Goal: Task Accomplishment & Management: Complete application form

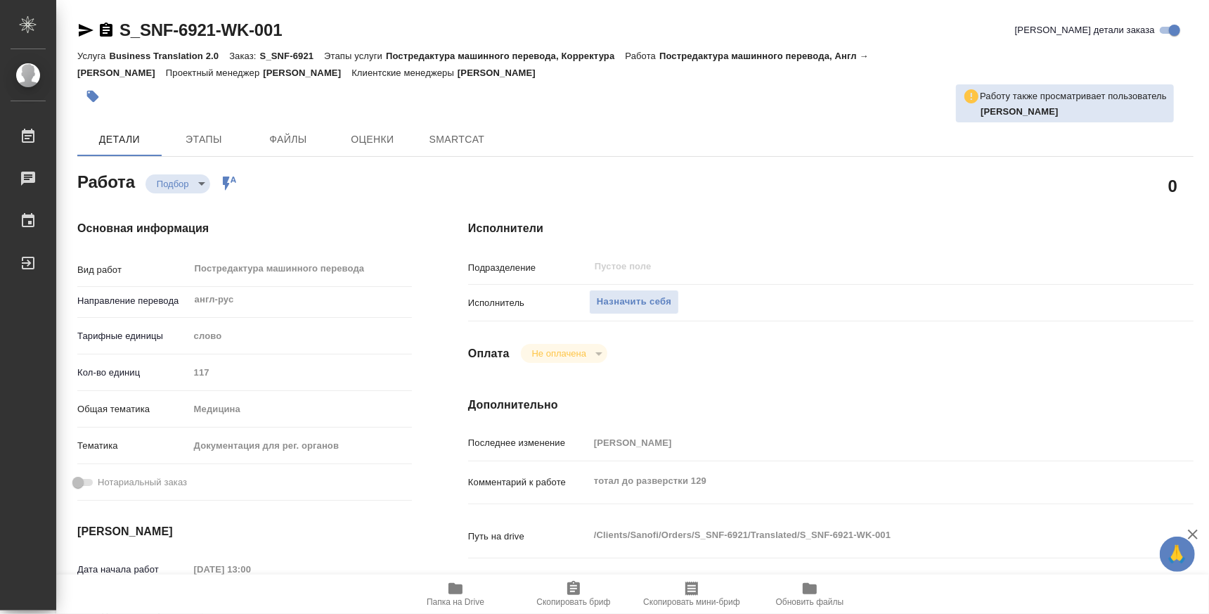
type textarea "x"
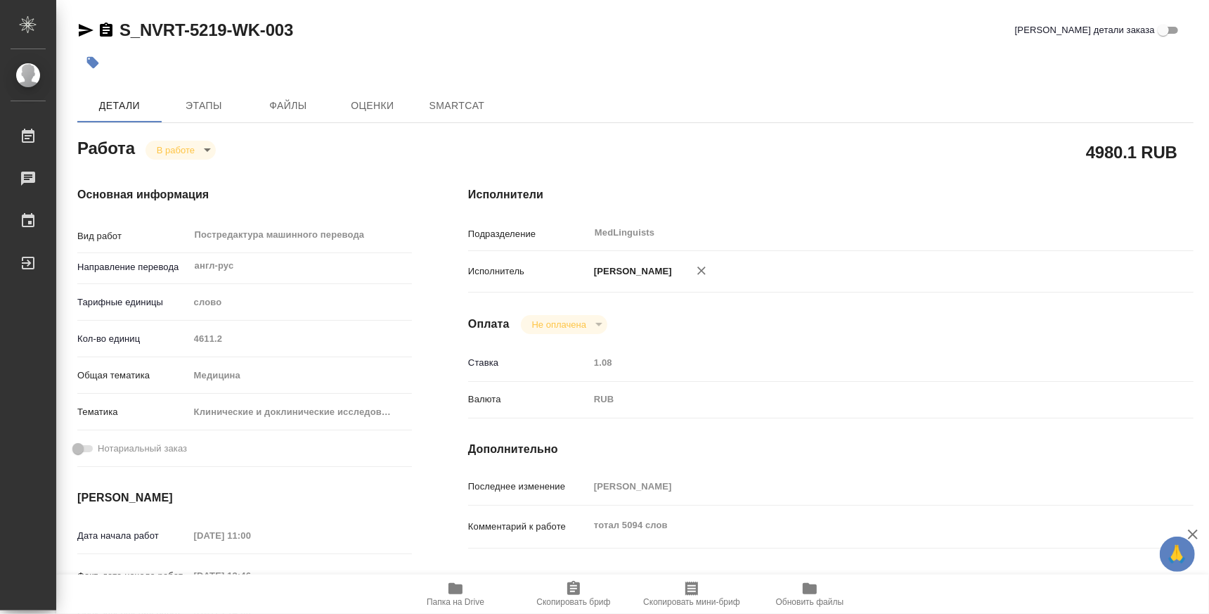
type textarea "x"
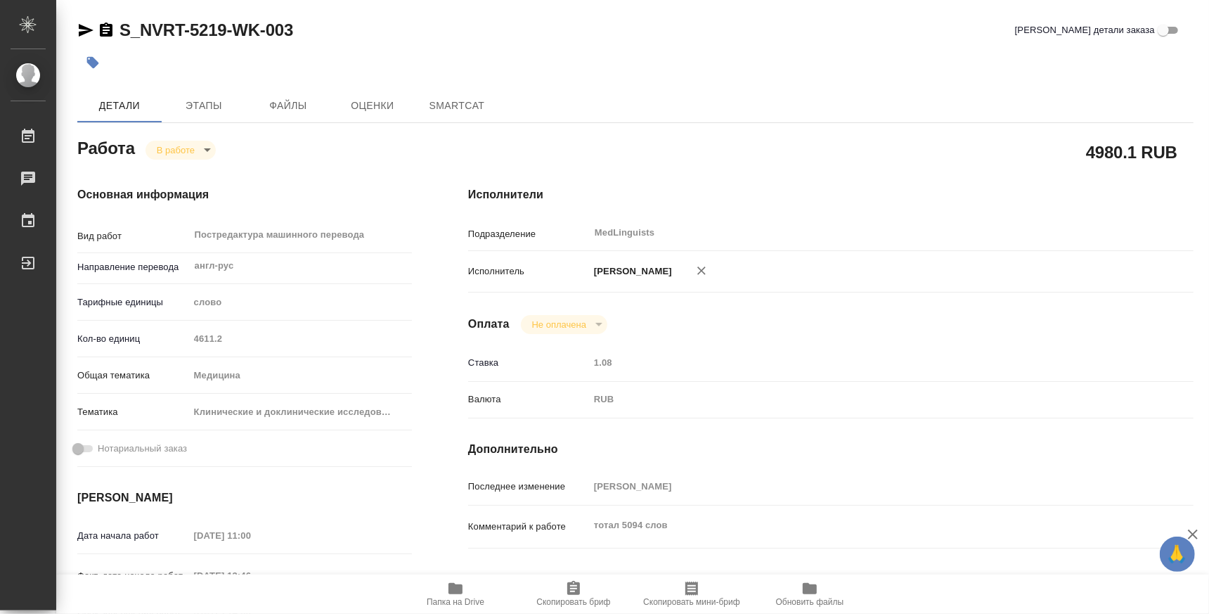
type textarea "x"
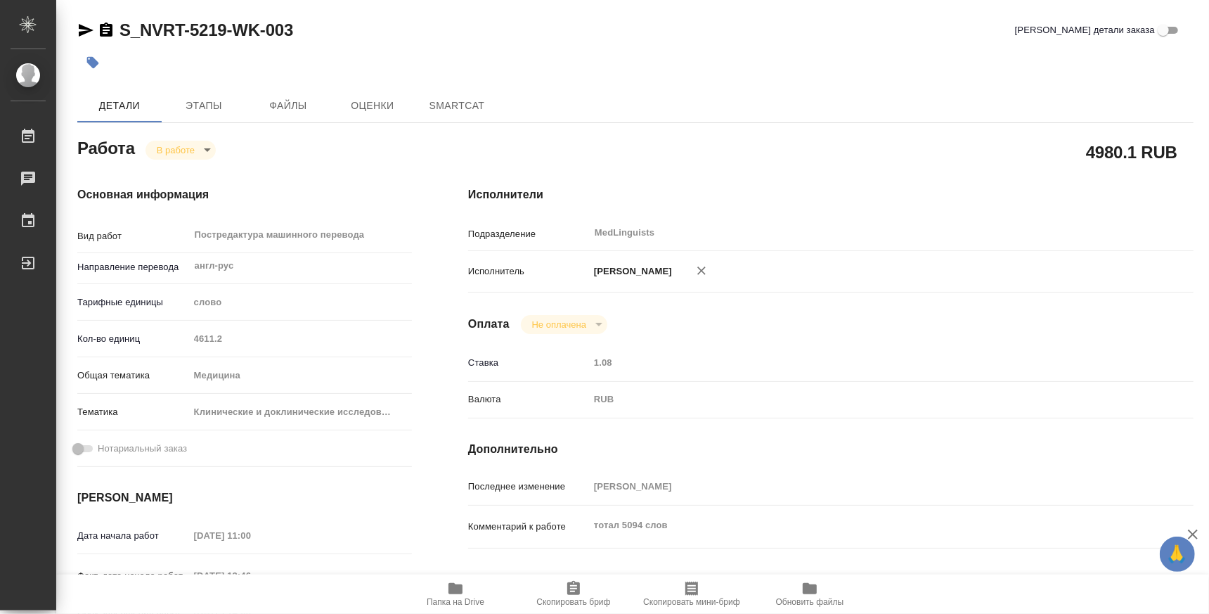
type textarea "x"
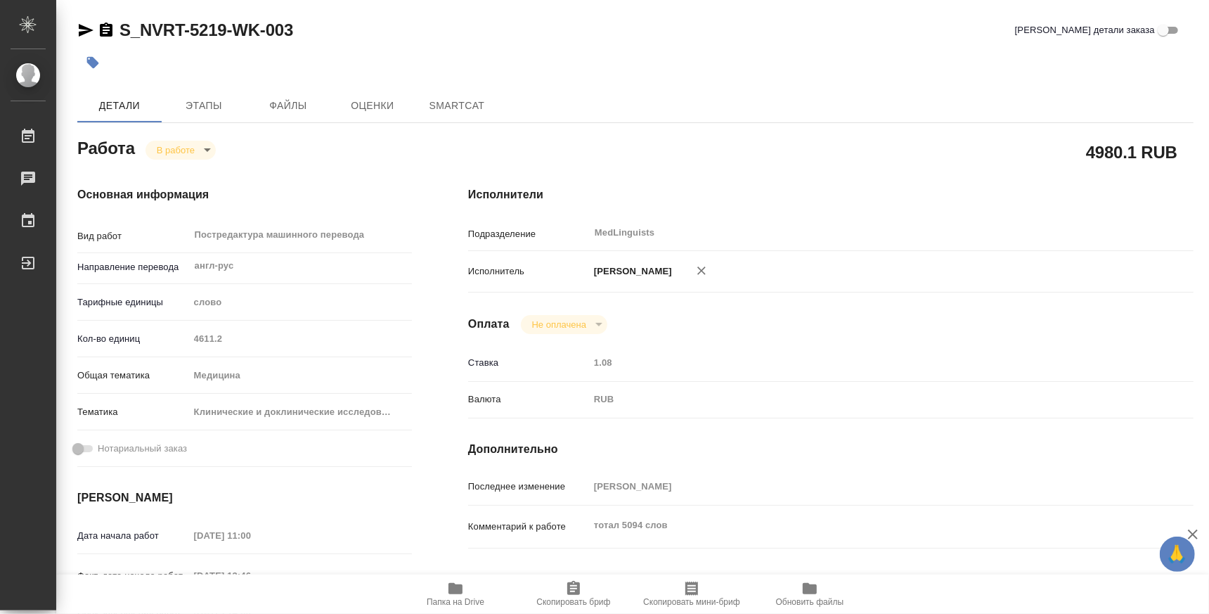
type textarea "x"
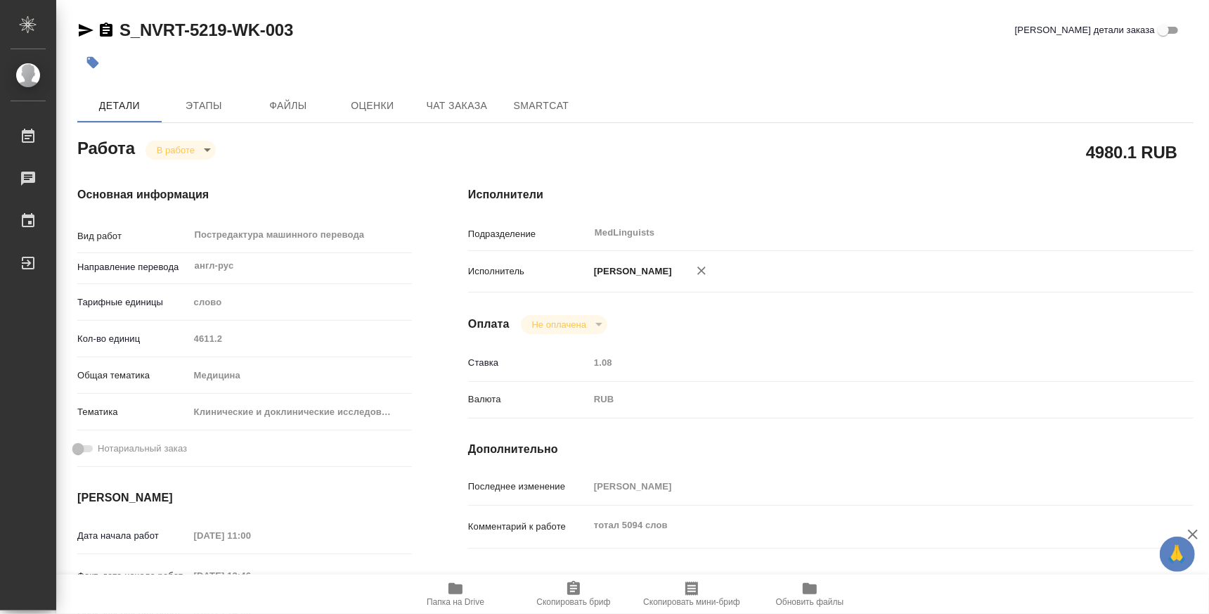
click at [437, 594] on span "Папка на Drive" at bounding box center [455, 593] width 101 height 27
click at [451, 602] on span "Папка на Drive" at bounding box center [456, 602] width 58 height 10
type textarea "x"
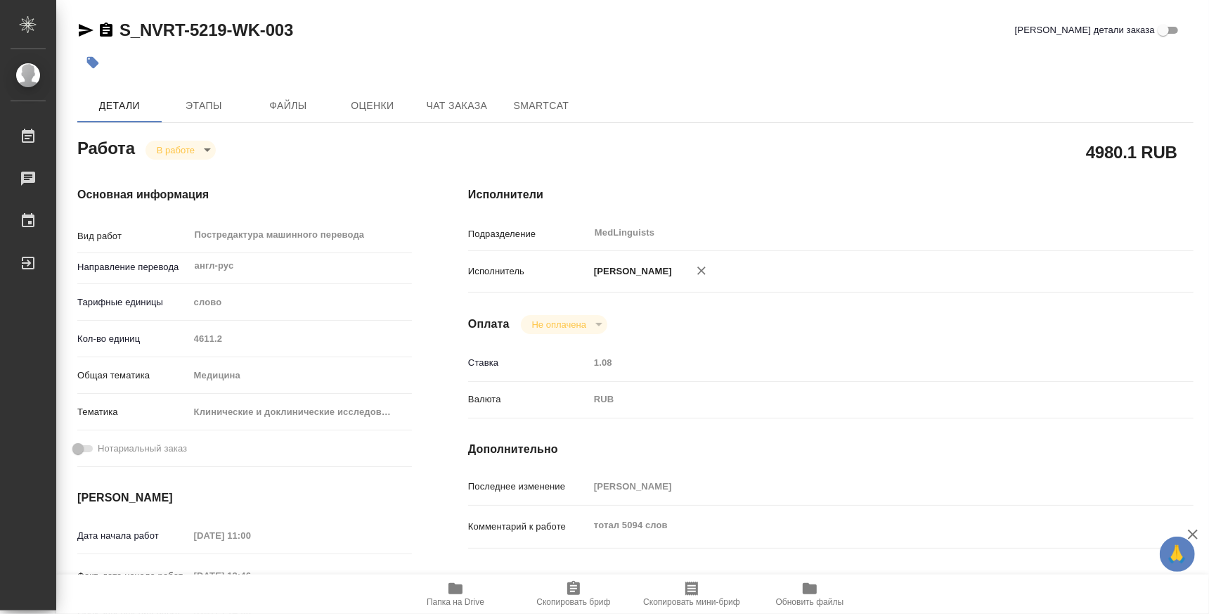
type textarea "x"
click at [463, 595] on icon "button" at bounding box center [455, 588] width 17 height 17
type textarea "x"
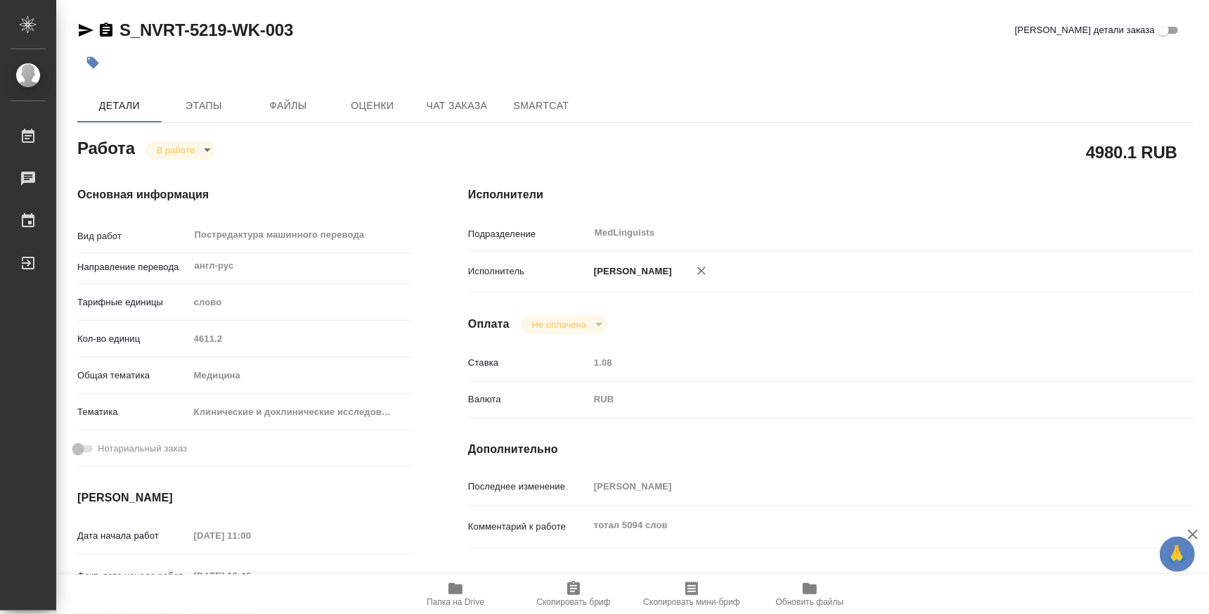
type textarea "x"
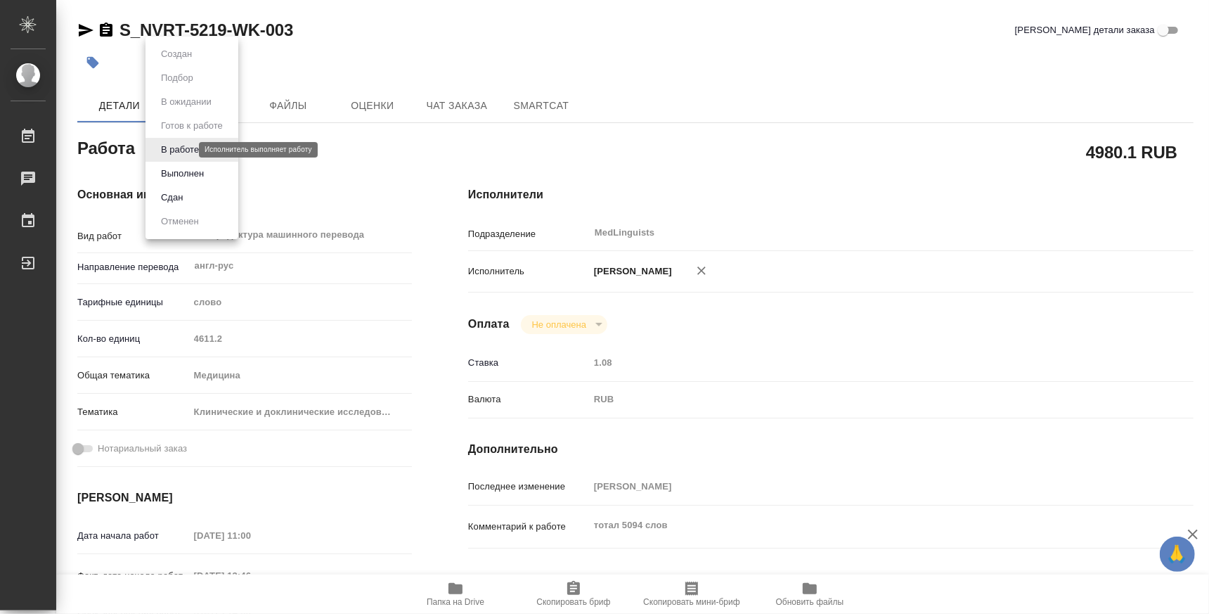
click at [172, 149] on body "🙏 .cls-1 fill:#fff; AWATERA Atminis Kristina Работы 0 Чаты График Выйти S_NVRT-…" at bounding box center [604, 307] width 1209 height 614
click at [183, 174] on button "Выполнен" at bounding box center [182, 173] width 51 height 15
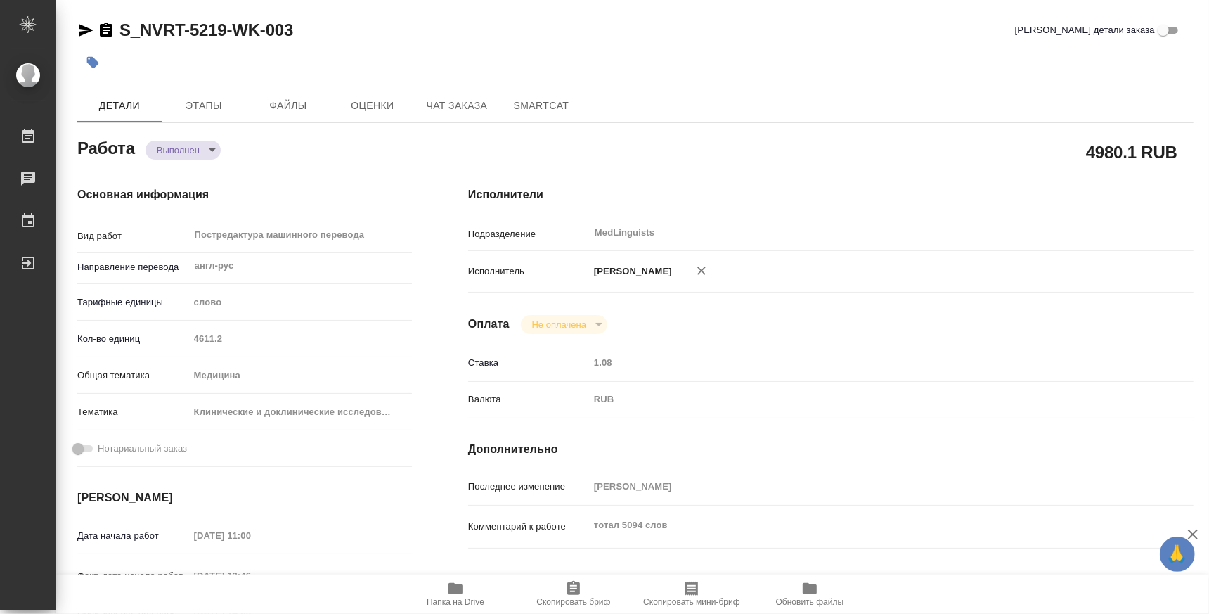
type textarea "x"
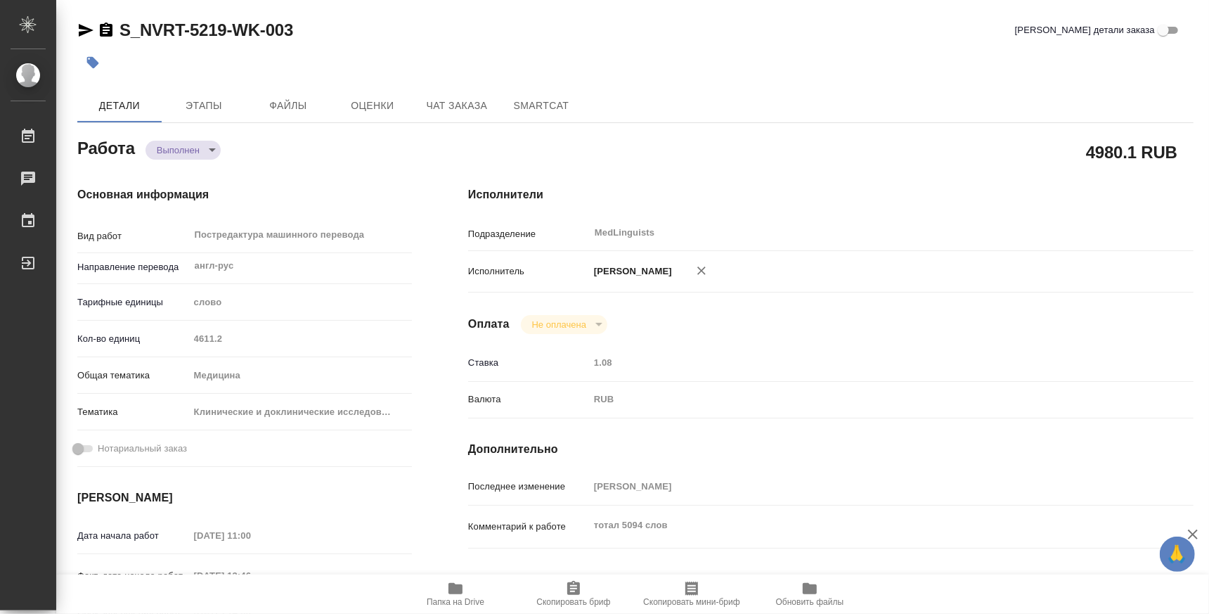
type textarea "x"
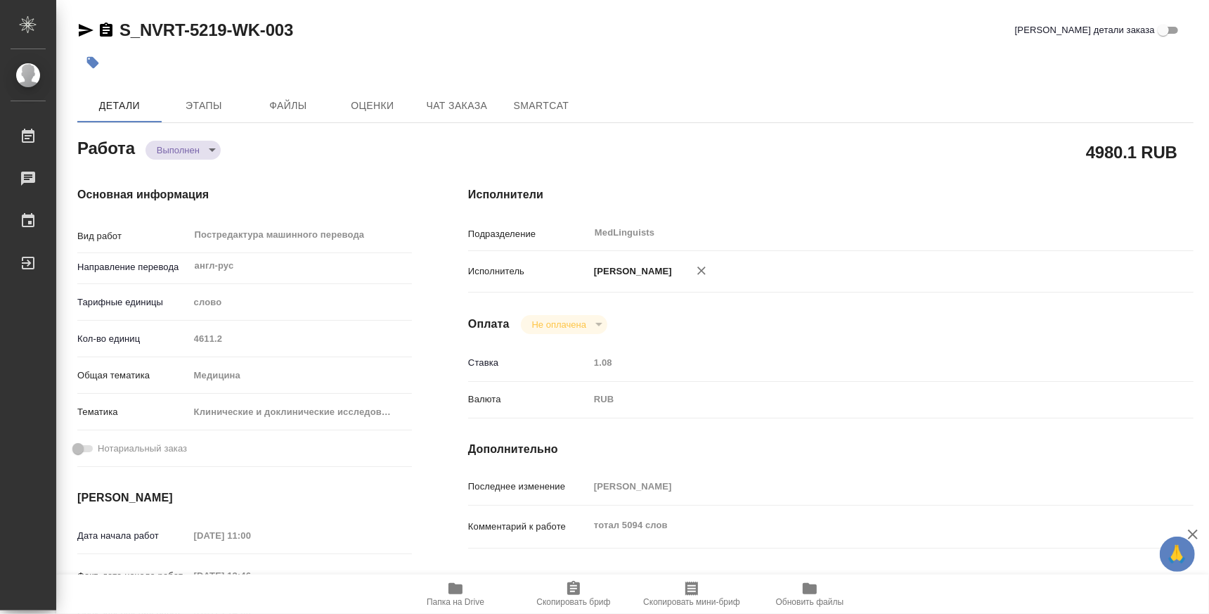
type textarea "x"
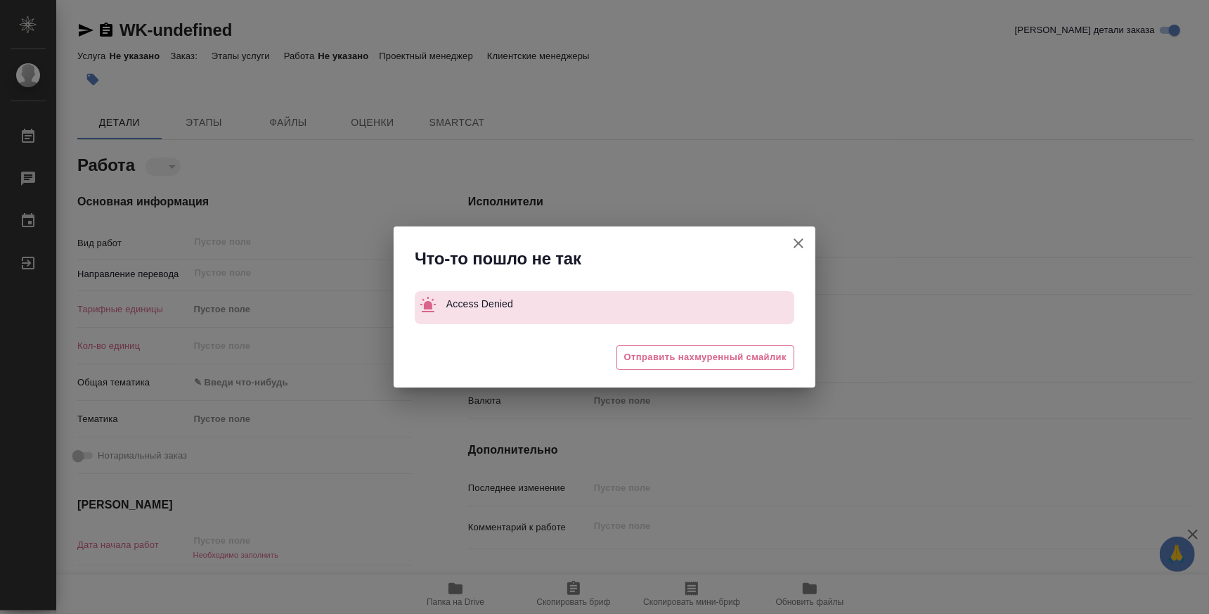
click at [796, 247] on icon "button" at bounding box center [798, 243] width 17 height 17
type textarea "x"
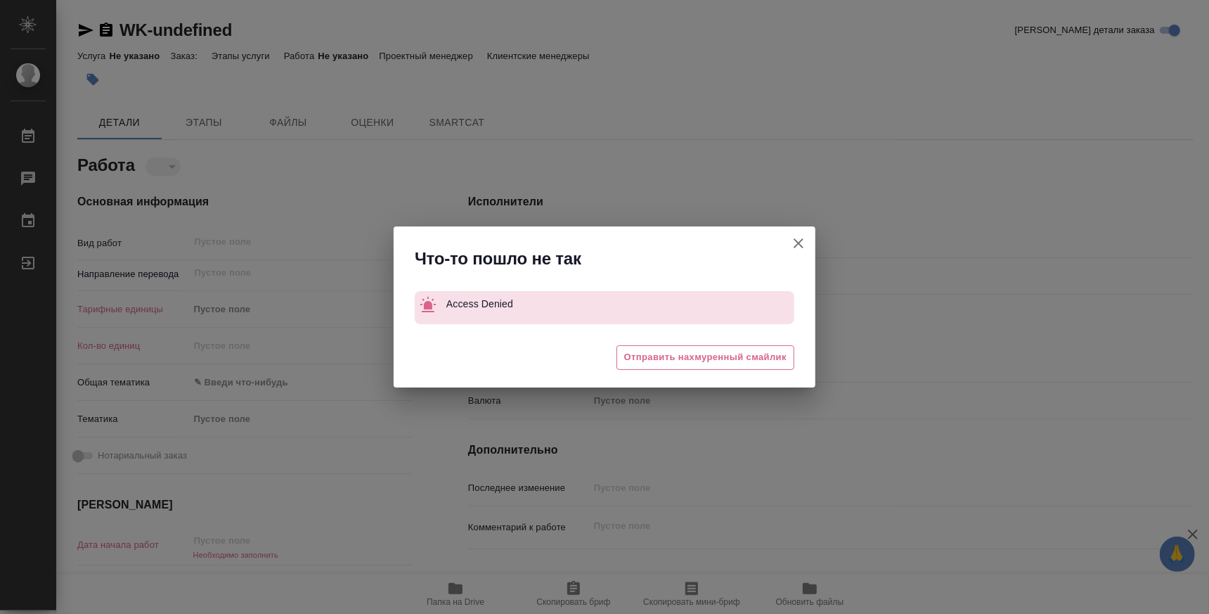
type textarea "x"
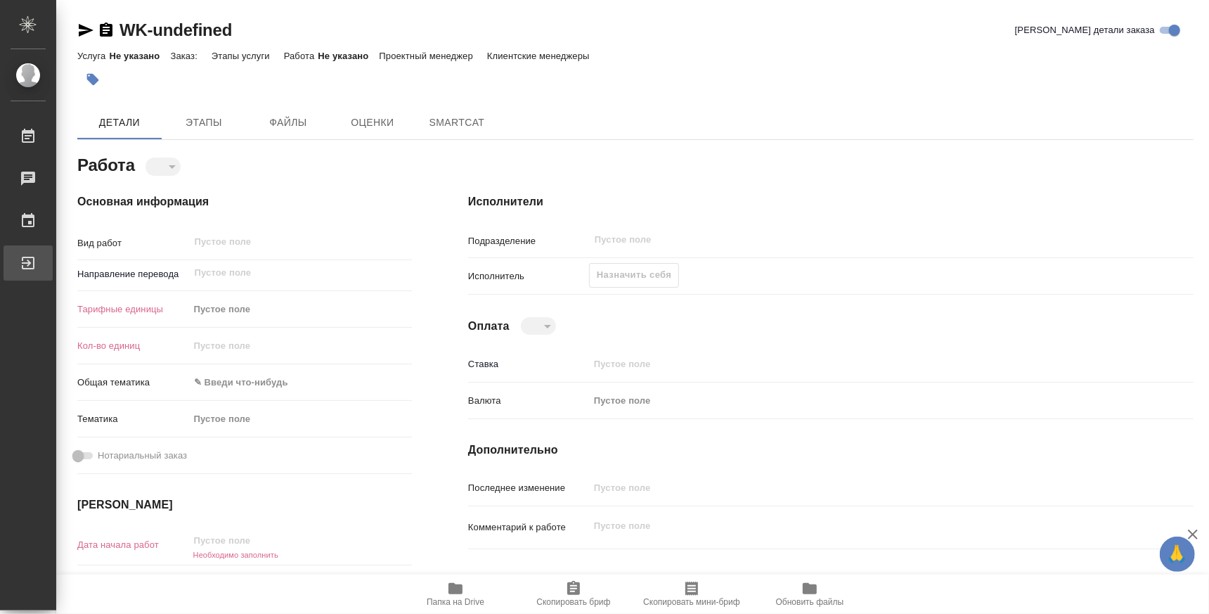
type textarea "x"
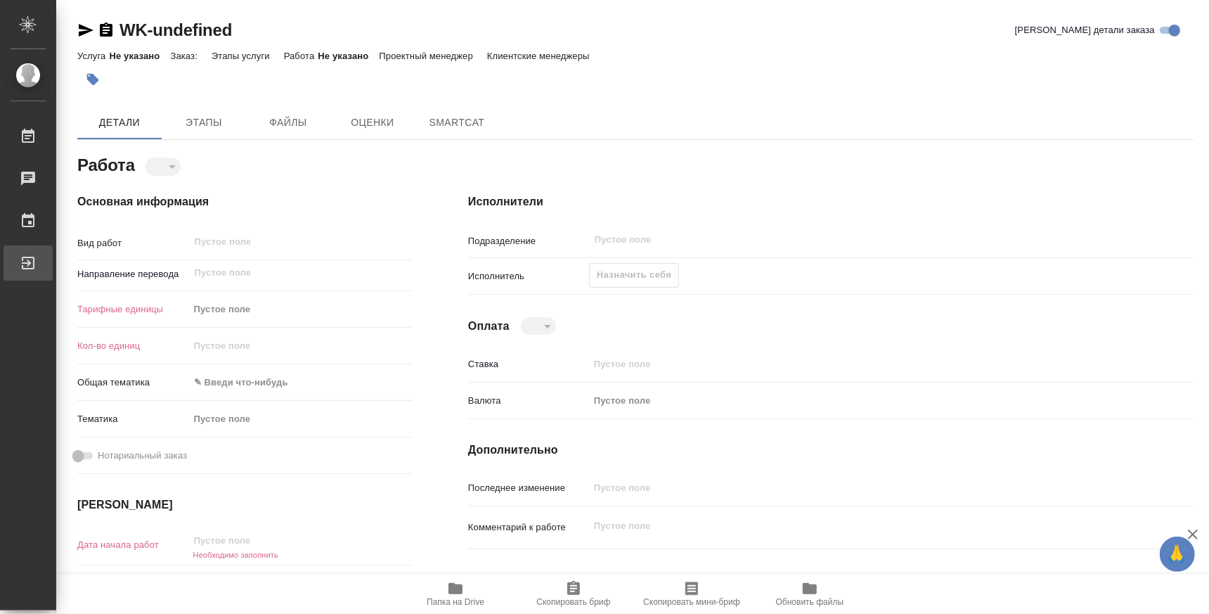
type textarea "x"
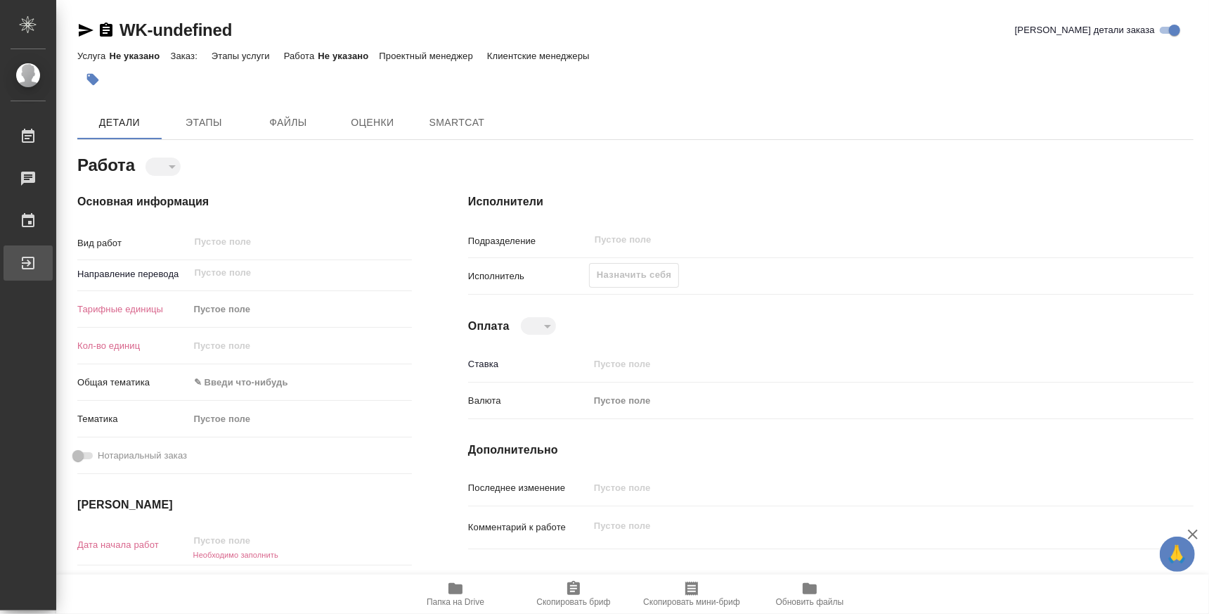
click at [28, 261] on div "Выйти" at bounding box center [10, 262] width 35 height 21
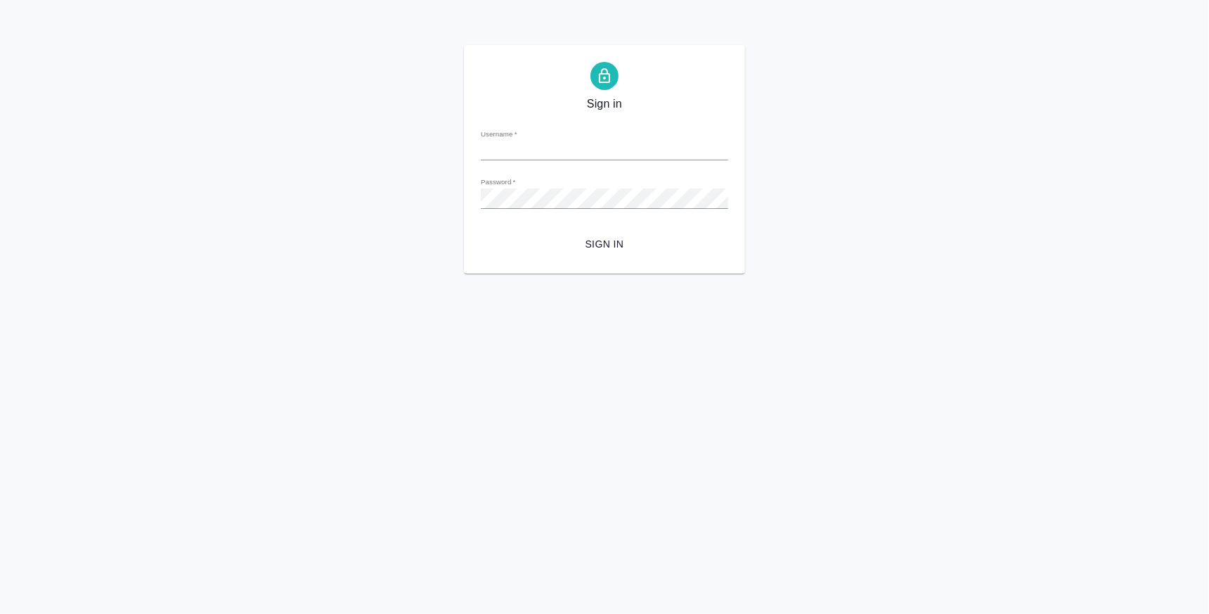
type input "[EMAIL_ADDRESS][DOMAIN_NAME]"
click at [607, 249] on span "Sign in" at bounding box center [604, 245] width 225 height 18
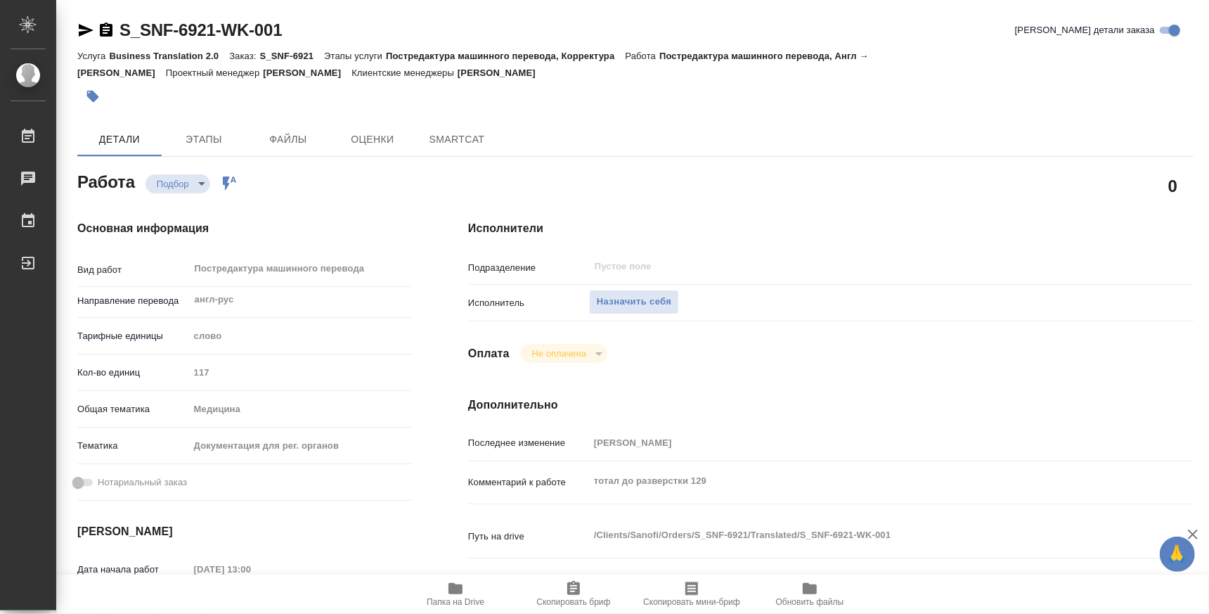
type textarea "x"
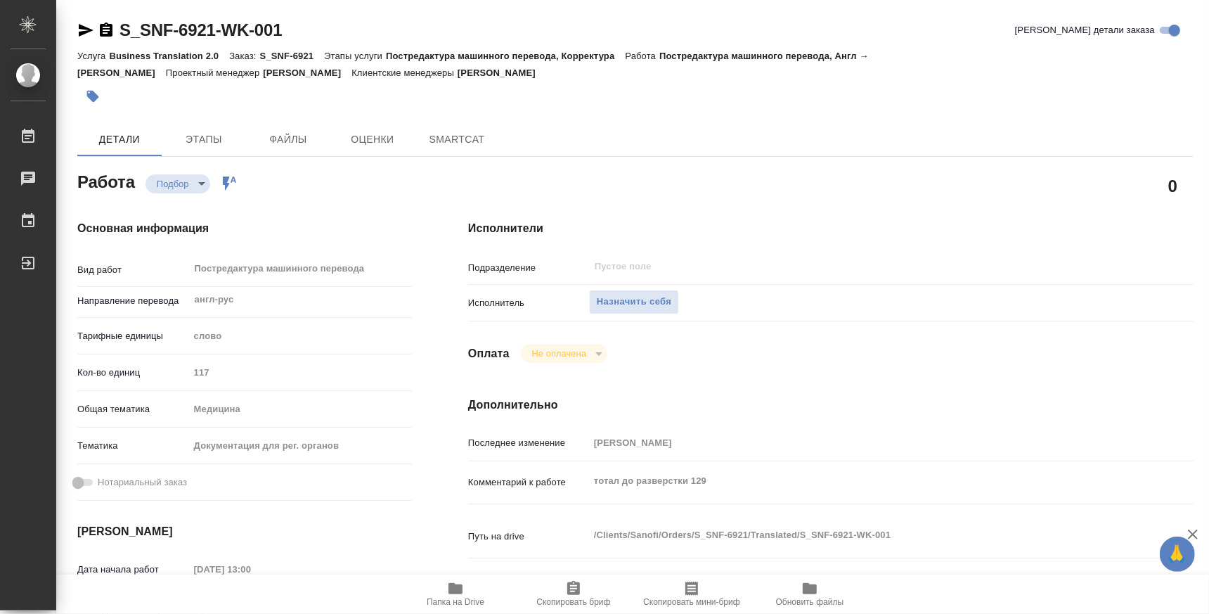
type textarea "x"
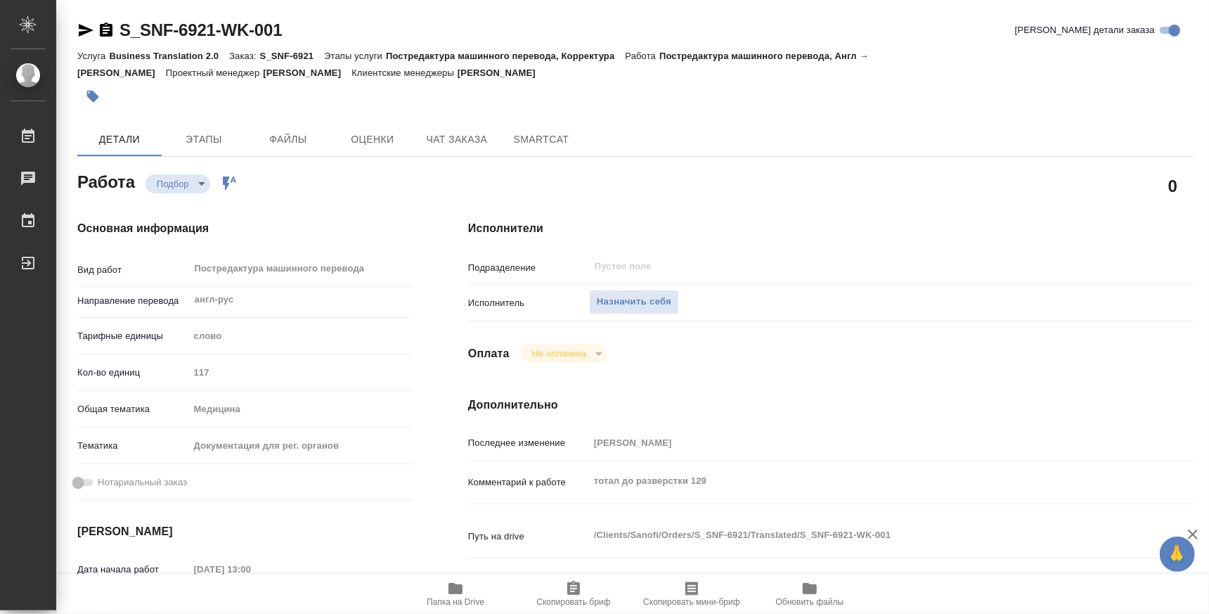
type textarea "x"
